Goal: Information Seeking & Learning: Learn about a topic

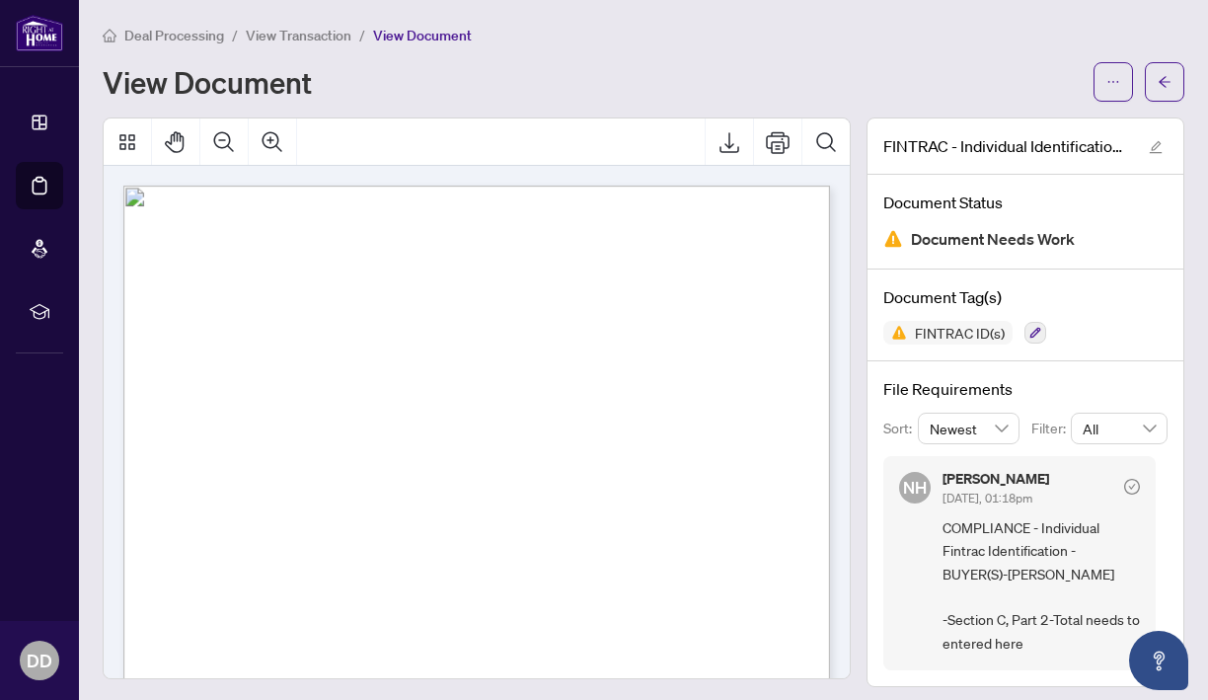
scroll to position [2309, 0]
click at [620, 91] on div "View Document" at bounding box center [592, 82] width 979 height 32
click at [422, 31] on span "View Document" at bounding box center [422, 36] width 99 height 18
click at [1159, 77] on icon "arrow-left" at bounding box center [1164, 82] width 14 height 14
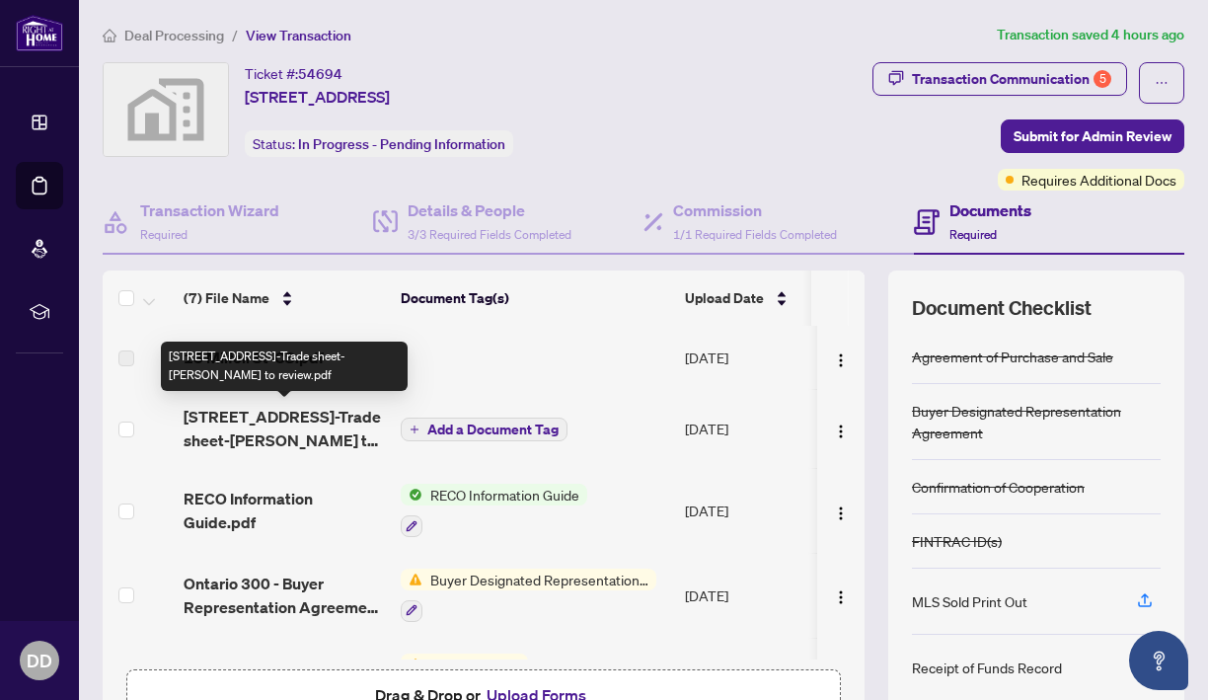
click at [287, 418] on span "15 Milfoil St-Trade sheet-Dean to review.pdf" at bounding box center [284, 428] width 201 height 47
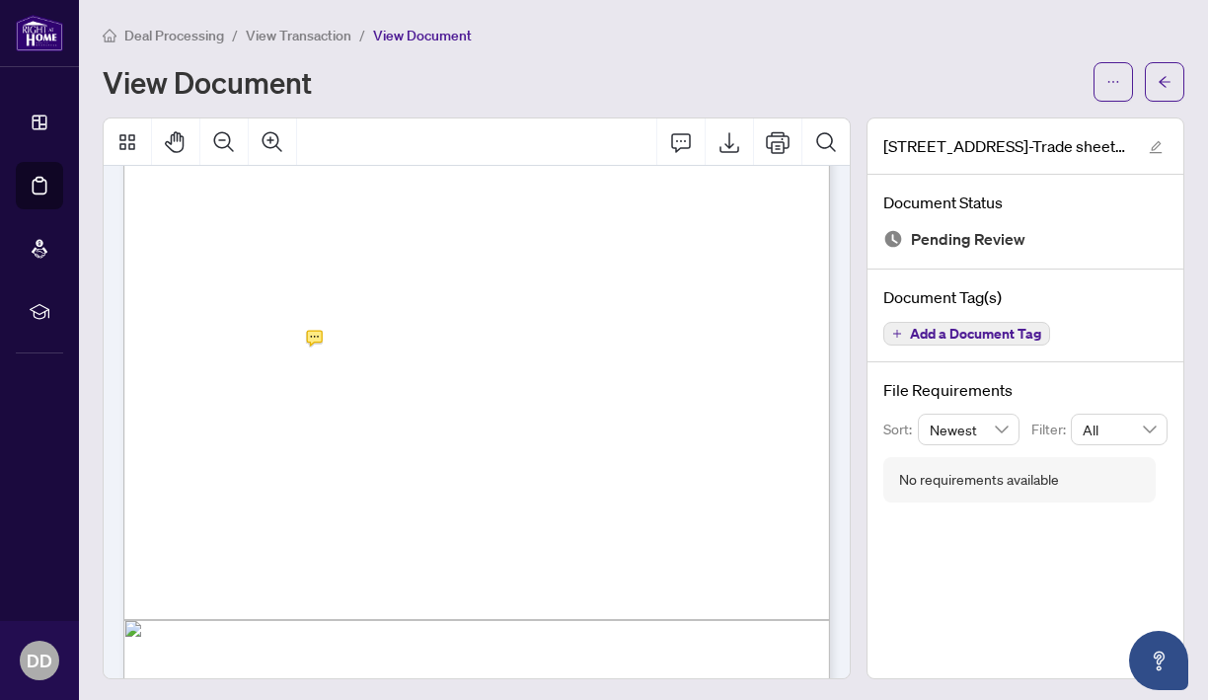
scroll to position [322, 0]
click at [381, 332] on div "Right at Home Realty 2516129 15 Milfoil St Halton Hills,ON L7G-6L9 Property: Ty…" at bounding box center [536, 399] width 827 height 1070
